Goal: Task Accomplishment & Management: Use online tool/utility

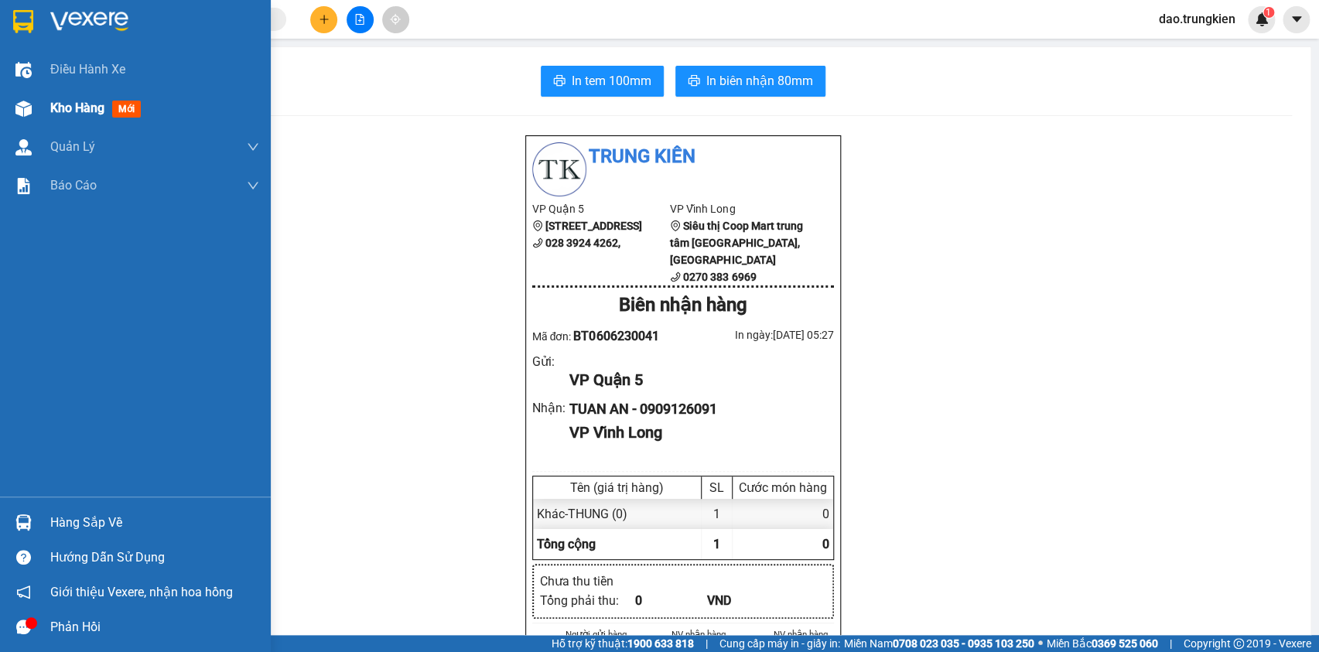
click at [63, 101] on span "Kho hàng" at bounding box center [77, 108] width 54 height 15
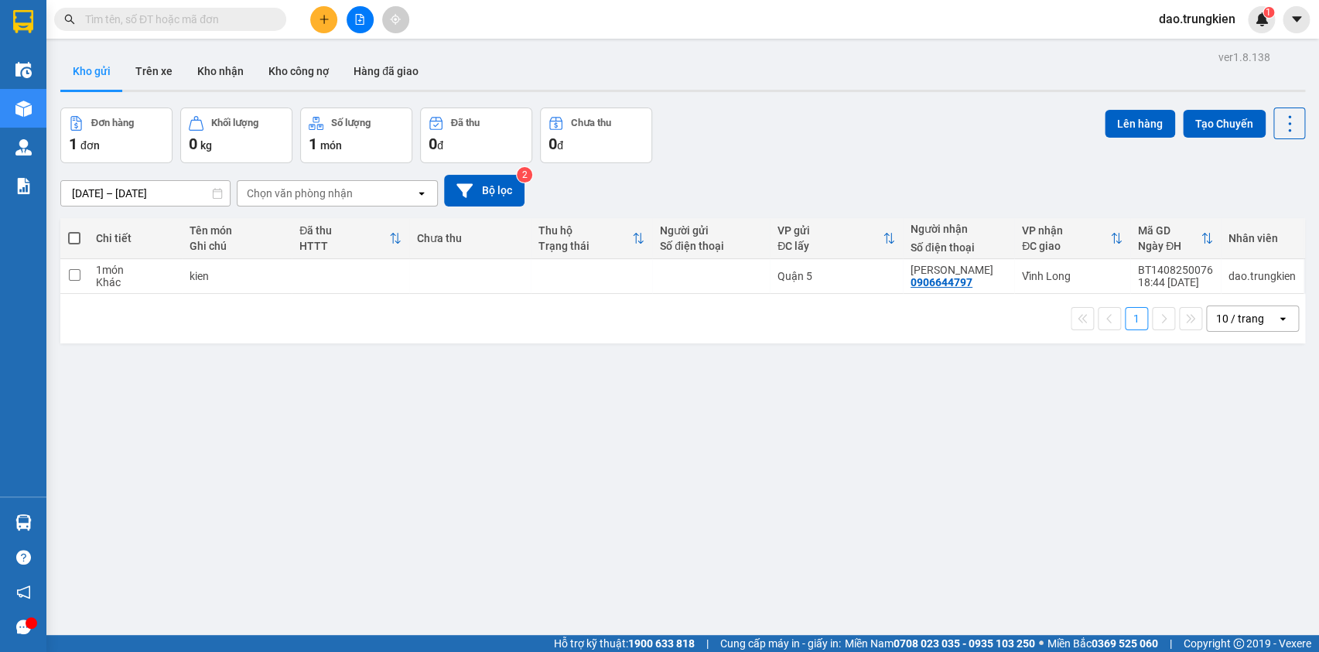
click at [76, 234] on span at bounding box center [74, 238] width 12 height 12
click at [74, 231] on input "checkbox" at bounding box center [74, 231] width 0 height 0
checkbox input "true"
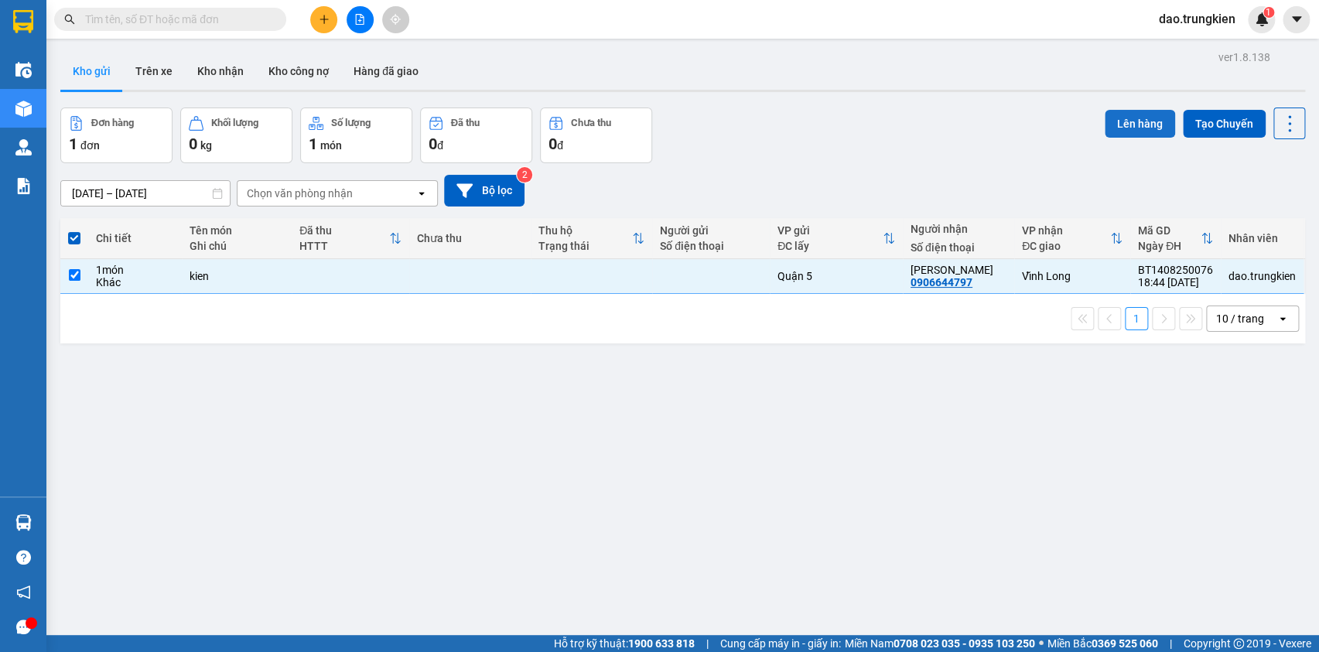
click at [1105, 115] on button "Lên hàng" at bounding box center [1140, 124] width 70 height 28
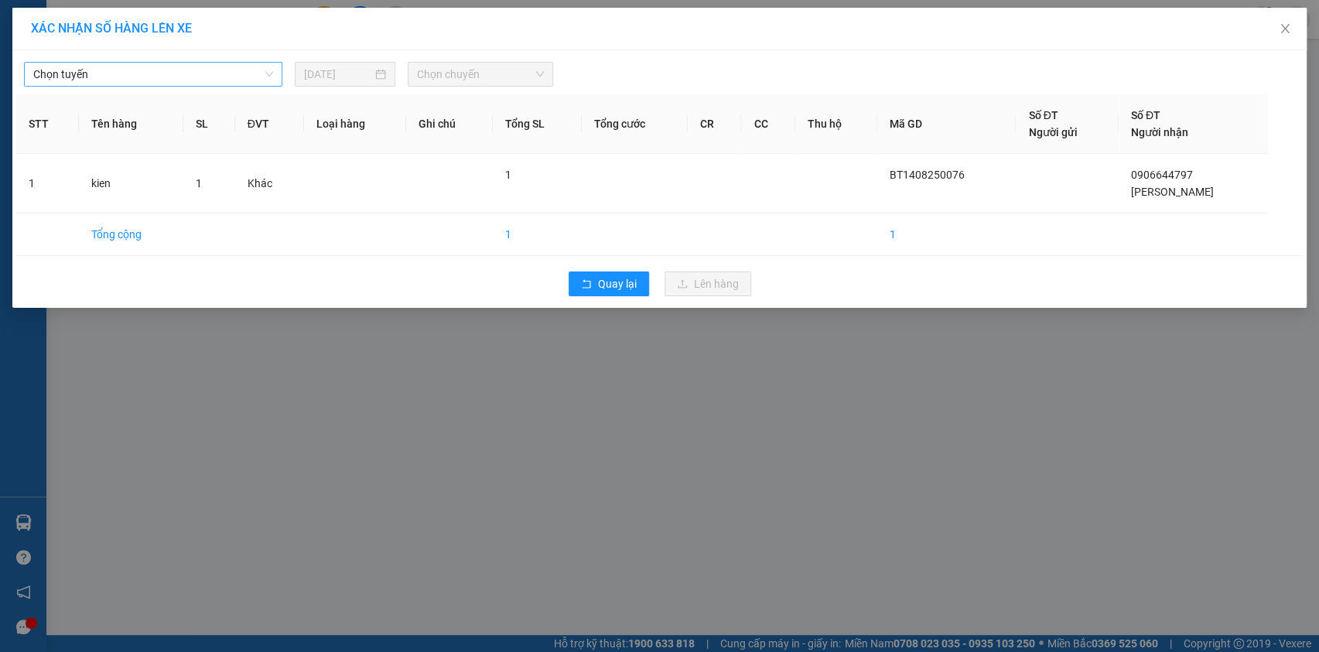
click at [219, 75] on span "Chọn tuyến" at bounding box center [153, 74] width 240 height 23
click at [134, 79] on span "Chọn tuyến" at bounding box center [153, 74] width 240 height 23
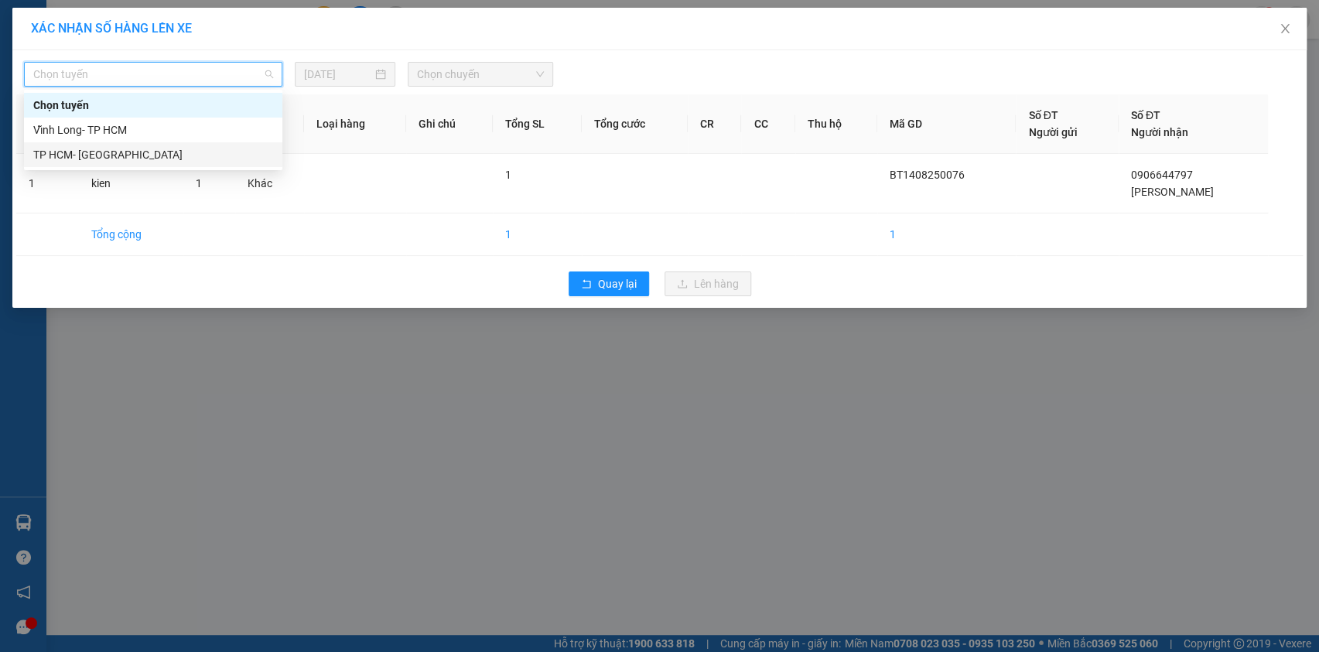
click at [84, 153] on div "TP HCM- Vĩnh Long" at bounding box center [153, 154] width 240 height 17
click at [84, 154] on td "kien" at bounding box center [131, 184] width 104 height 60
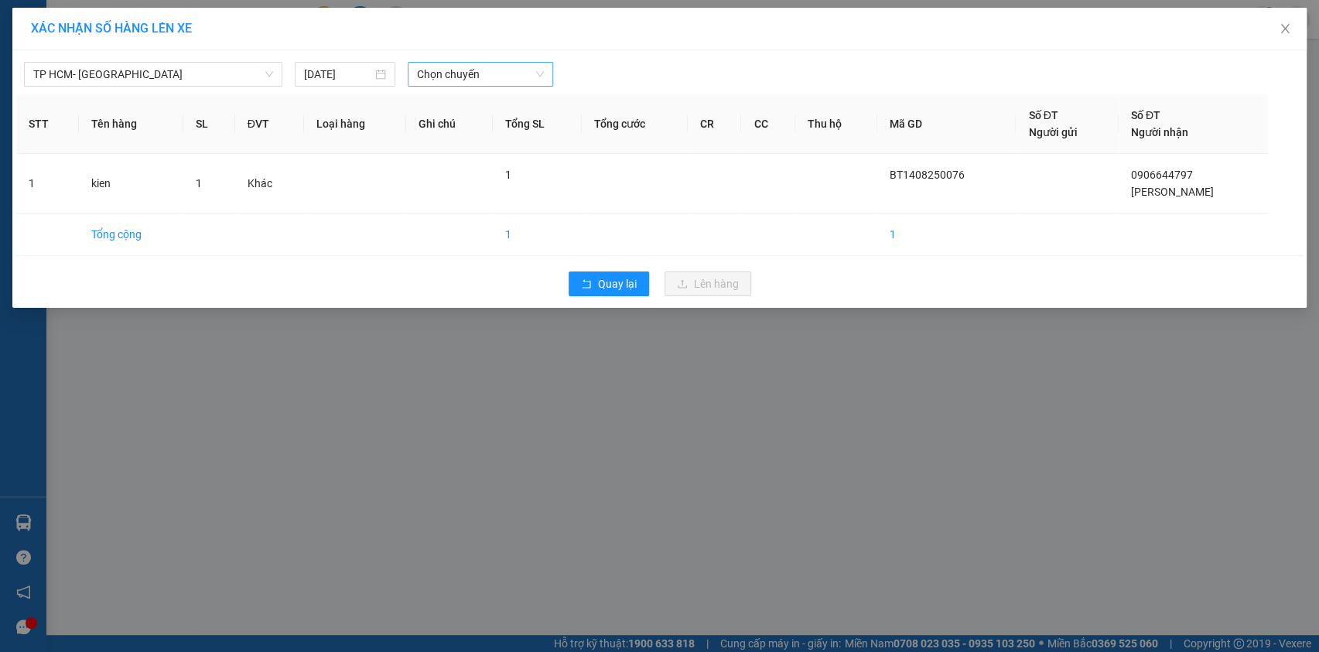
click at [453, 74] on span "Chọn chuyến" at bounding box center [480, 74] width 127 height 23
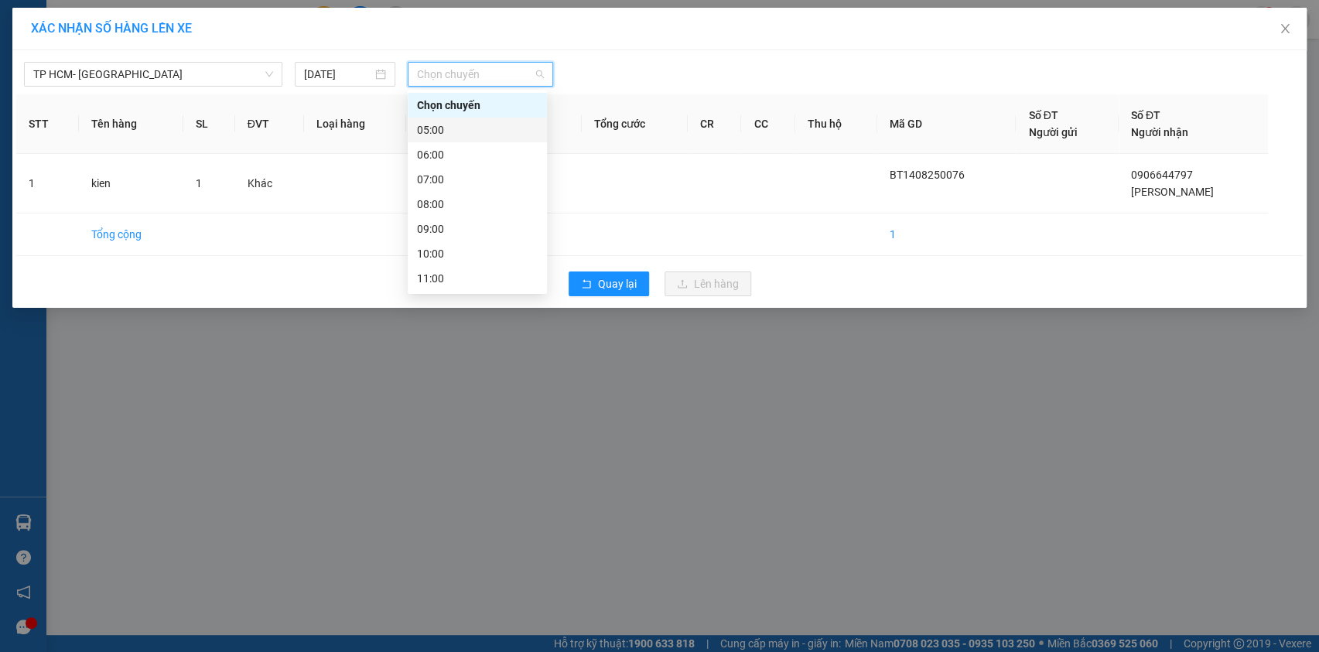
click at [449, 131] on div "05:00" at bounding box center [477, 129] width 121 height 17
click at [449, 131] on th "Ghi chú" at bounding box center [449, 124] width 86 height 60
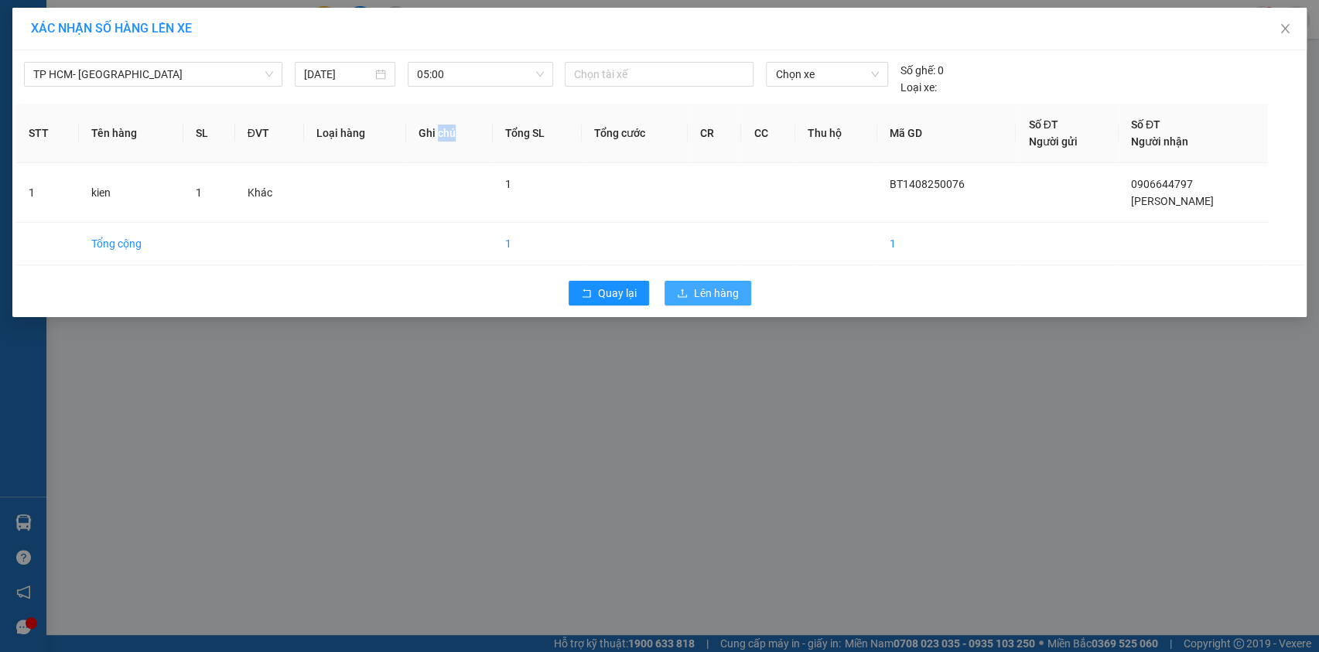
click at [709, 285] on span "Lên hàng" at bounding box center [716, 293] width 45 height 17
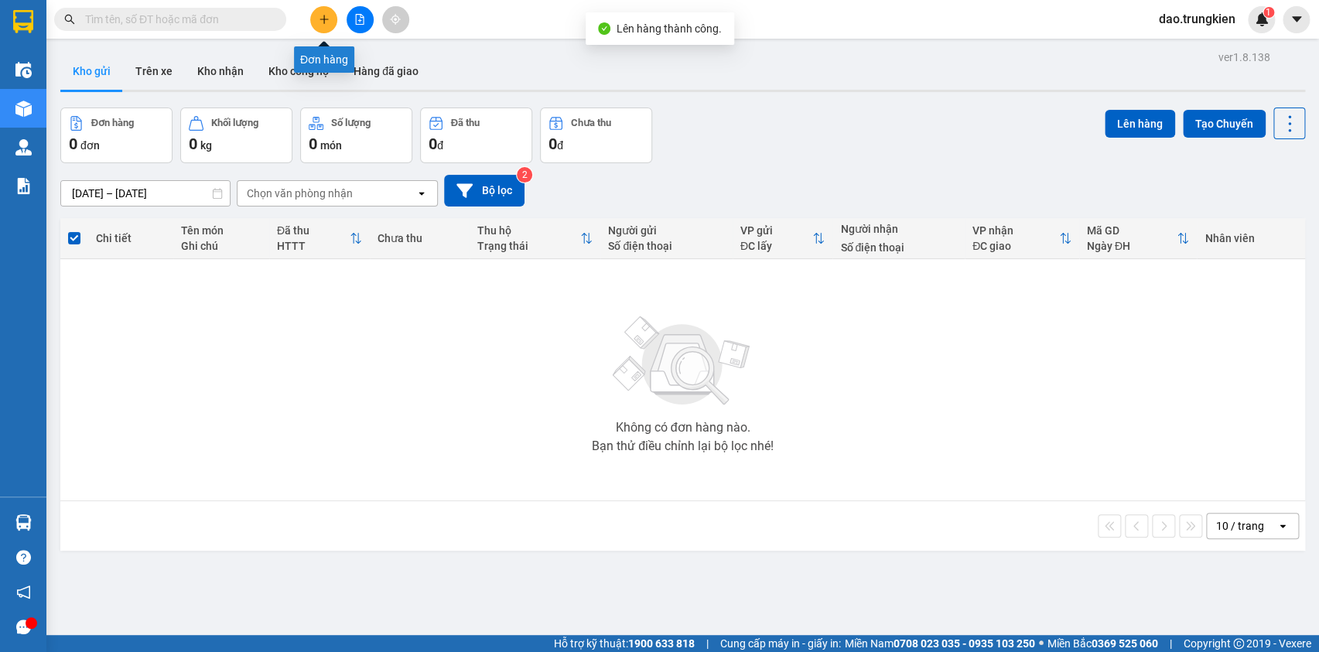
click at [321, 22] on icon "plus" at bounding box center [324, 19] width 11 height 11
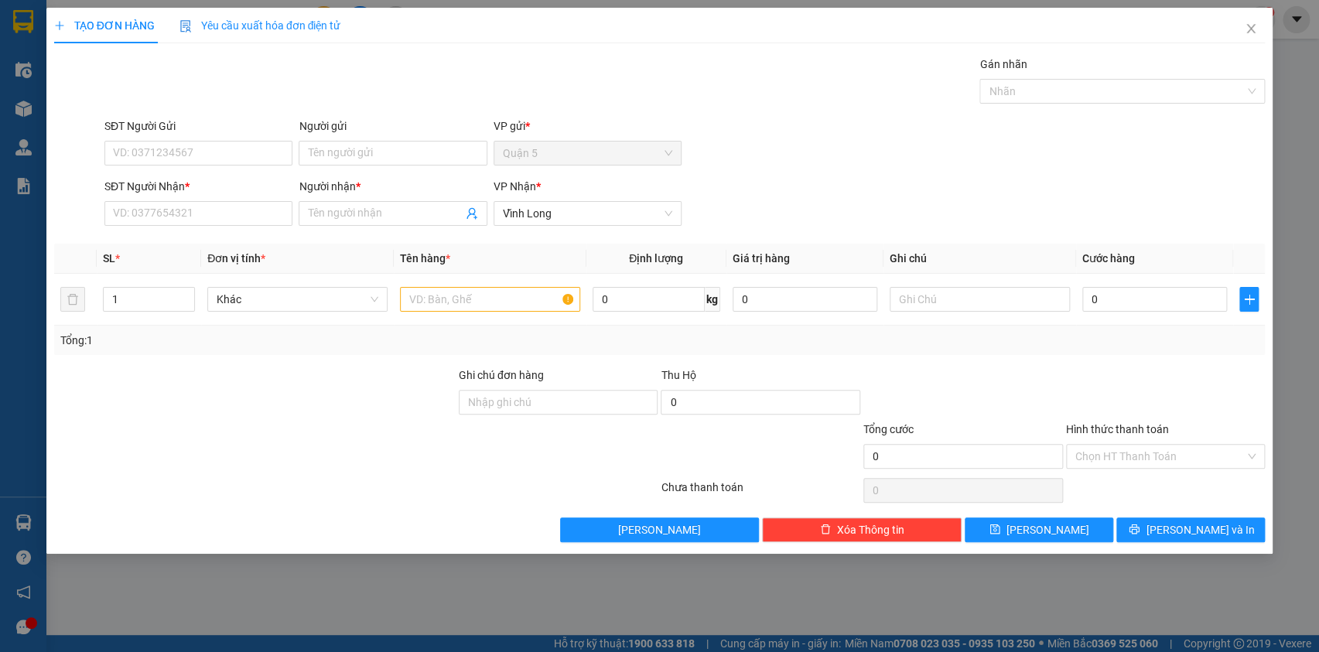
click at [141, 226] on div "SĐT Người Nhận * VD: 0377654321" at bounding box center [198, 205] width 188 height 54
click at [139, 213] on input "SĐT Người Nhận *" at bounding box center [198, 213] width 188 height 25
